Goal: Information Seeking & Learning: Learn about a topic

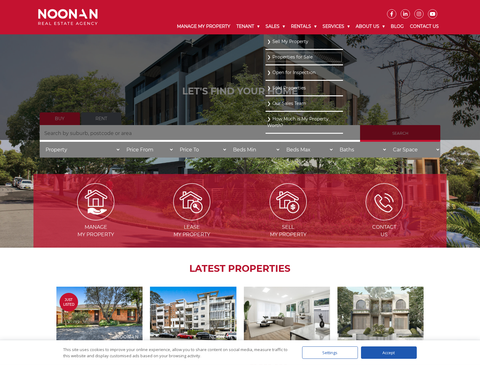
click at [297, 57] on link "Properties for Sale" at bounding box center [304, 57] width 74 height 8
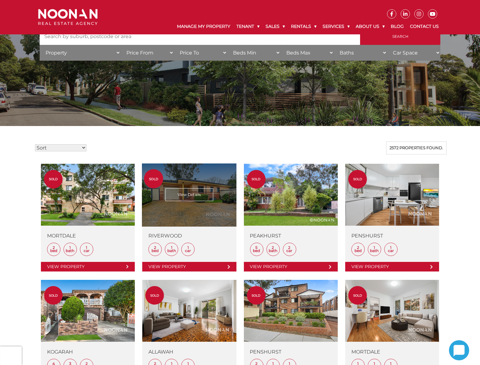
scroll to position [124, 0]
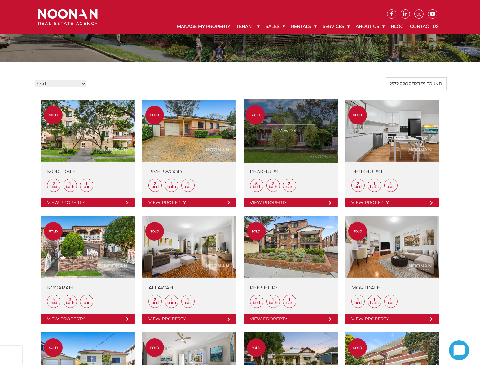
click at [303, 154] on link at bounding box center [291, 154] width 94 height 108
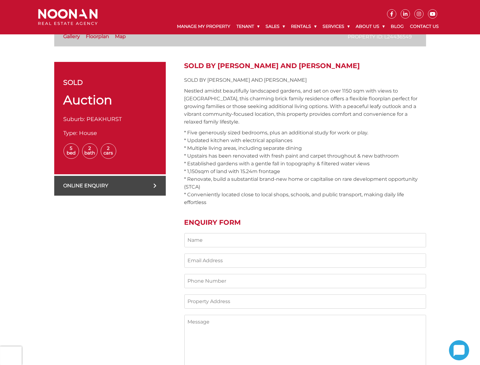
scroll to position [155, 0]
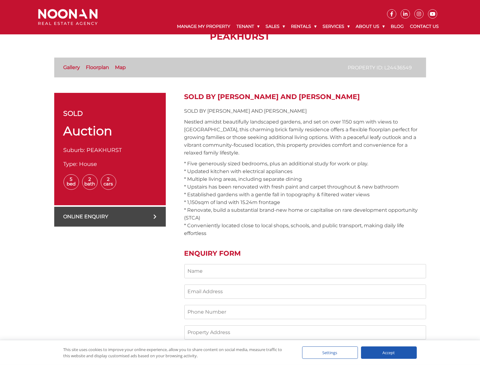
click at [127, 69] on li "Map" at bounding box center [122, 67] width 15 height 7
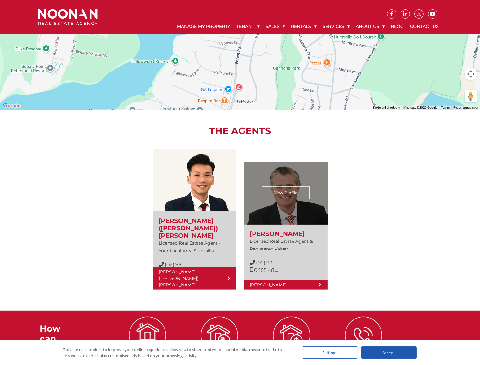
scroll to position [801, 0]
